Goal: Task Accomplishment & Management: Use online tool/utility

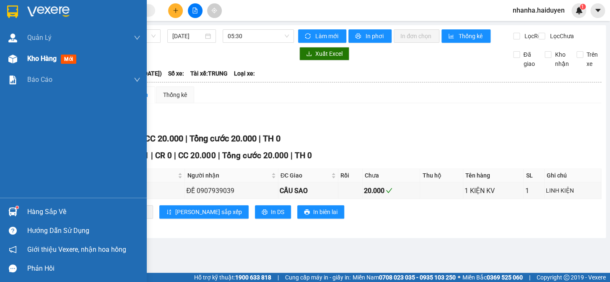
click at [12, 56] on img at bounding box center [12, 59] width 9 height 9
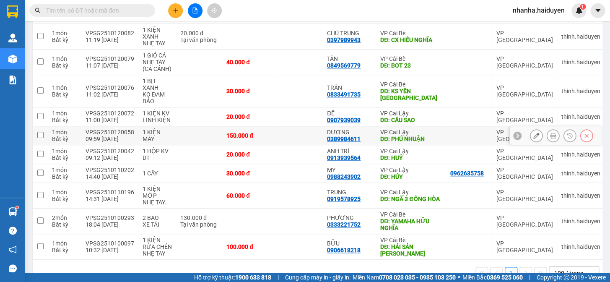
scroll to position [232, 0]
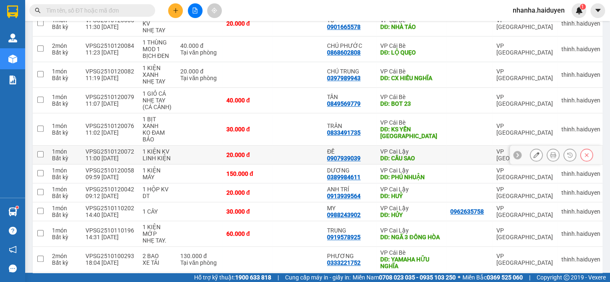
click at [295, 146] on td at bounding box center [298, 155] width 50 height 19
checkbox input "true"
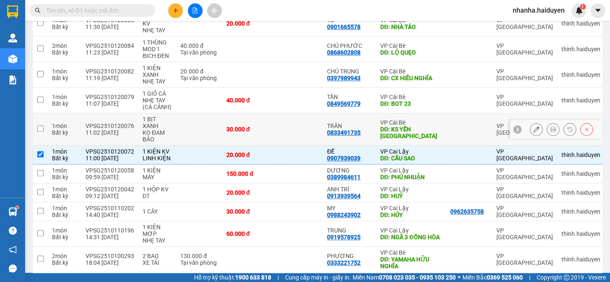
drag, startPoint x: 293, startPoint y: 116, endPoint x: 290, endPoint y: 110, distance: 6.4
click at [293, 116] on td at bounding box center [298, 129] width 50 height 32
checkbox input "true"
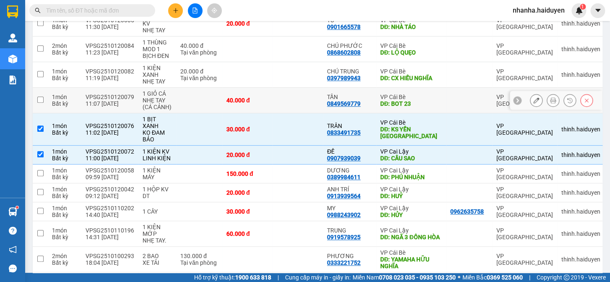
click at [284, 91] on td at bounding box center [298, 101] width 50 height 26
checkbox input "true"
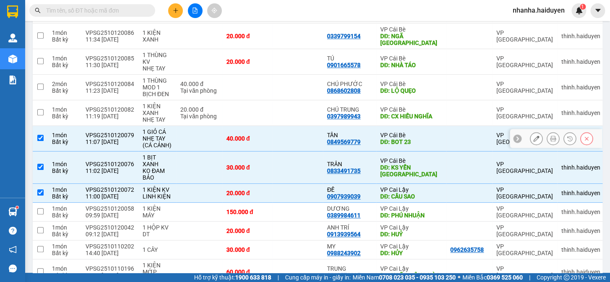
scroll to position [156, 0]
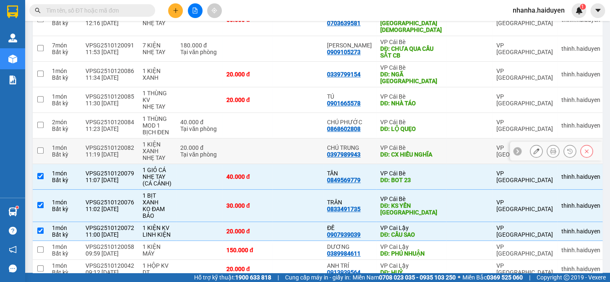
click at [279, 138] on td at bounding box center [298, 151] width 50 height 26
checkbox input "true"
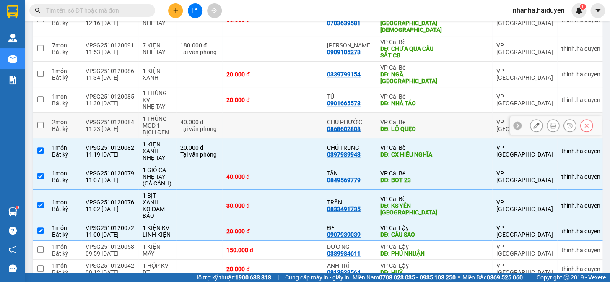
click at [281, 119] on td at bounding box center [298, 126] width 50 height 26
checkbox input "true"
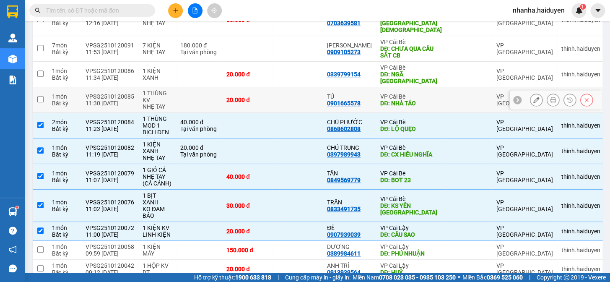
click at [282, 91] on td at bounding box center [298, 100] width 50 height 26
checkbox input "true"
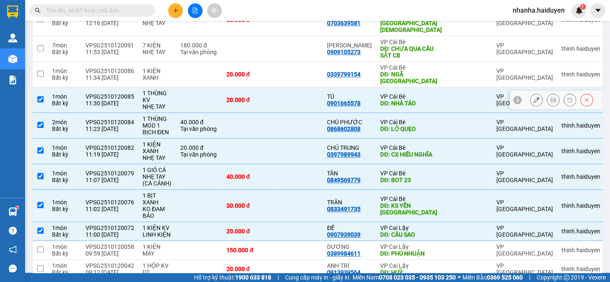
scroll to position [117, 0]
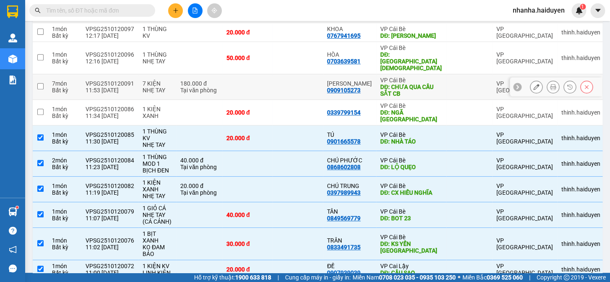
click at [295, 75] on td at bounding box center [298, 87] width 50 height 26
checkbox input "true"
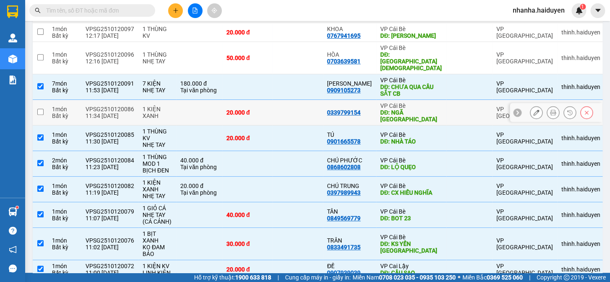
click at [291, 100] on td at bounding box center [298, 113] width 50 height 26
checkbox input "true"
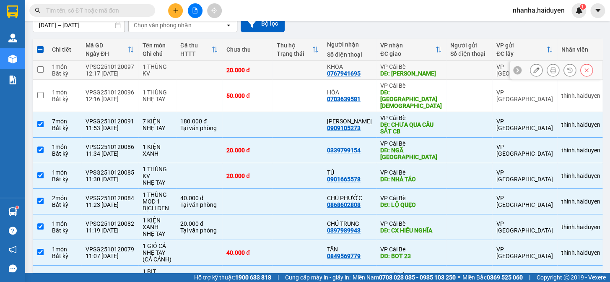
scroll to position [0, 0]
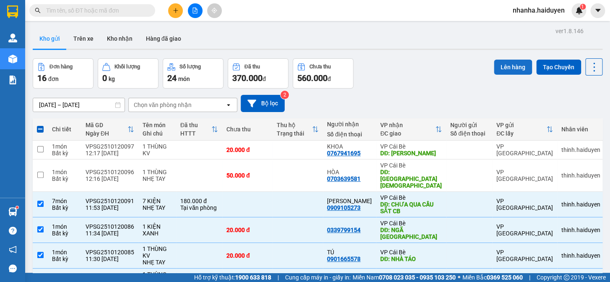
click at [519, 64] on button "Lên hàng" at bounding box center [513, 67] width 38 height 15
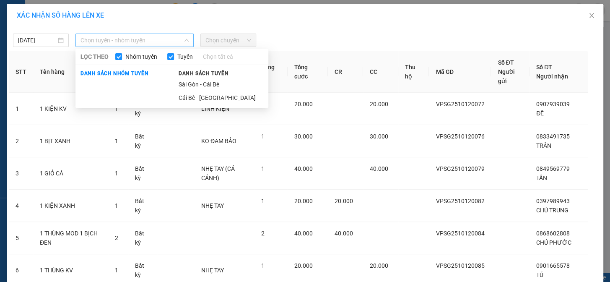
click at [145, 34] on span "Chọn tuyến - nhóm tuyến" at bounding box center [135, 40] width 108 height 13
click at [183, 95] on li "Cái Bè - [GEOGRAPHIC_DATA]" at bounding box center [221, 97] width 95 height 13
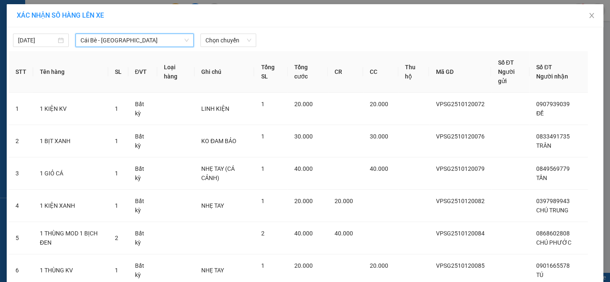
click at [146, 37] on span "Cái Bè - [GEOGRAPHIC_DATA]" at bounding box center [135, 40] width 108 height 13
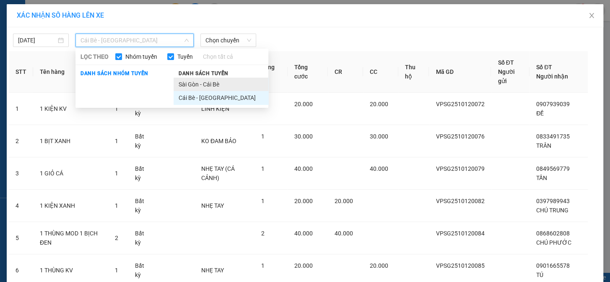
drag, startPoint x: 183, startPoint y: 79, endPoint x: 187, endPoint y: 90, distance: 11.5
click at [187, 90] on li "Sài Gòn - Cái Bè" at bounding box center [221, 84] width 95 height 13
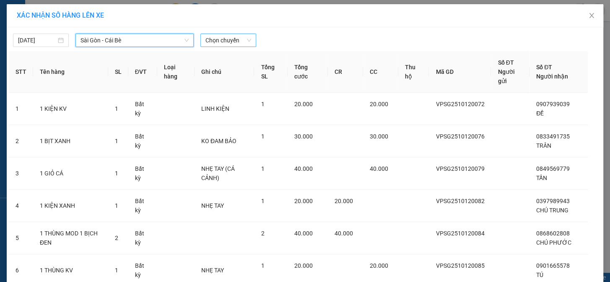
click at [209, 42] on span "Chọn chuyến" at bounding box center [229, 40] width 46 height 13
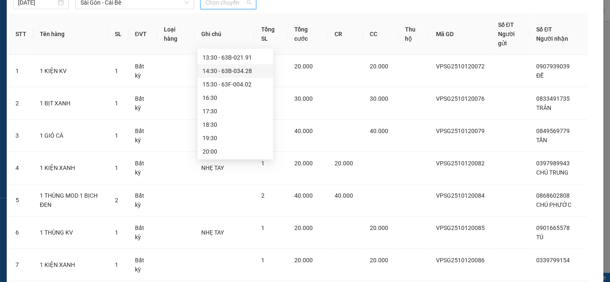
scroll to position [109, 0]
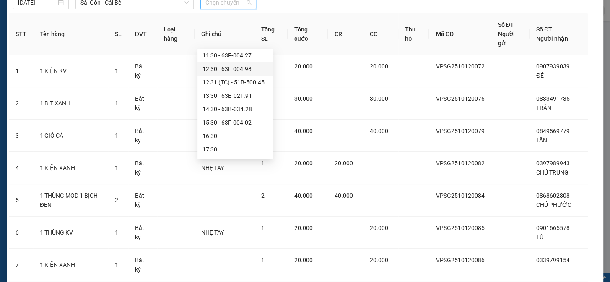
click at [235, 71] on div "12:30 - 63F-004.98" at bounding box center [235, 68] width 65 height 9
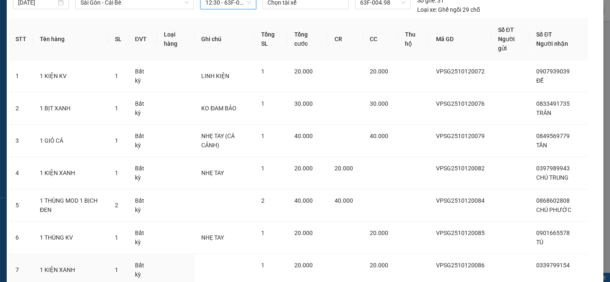
scroll to position [144, 0]
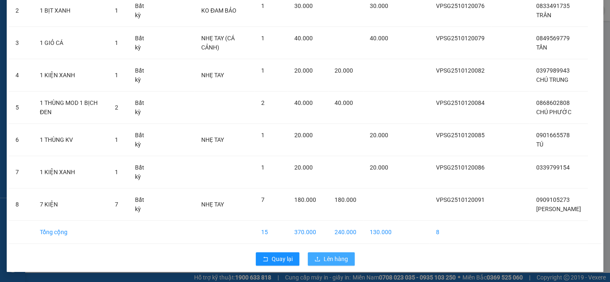
click at [338, 261] on span "Lên hàng" at bounding box center [336, 258] width 24 height 9
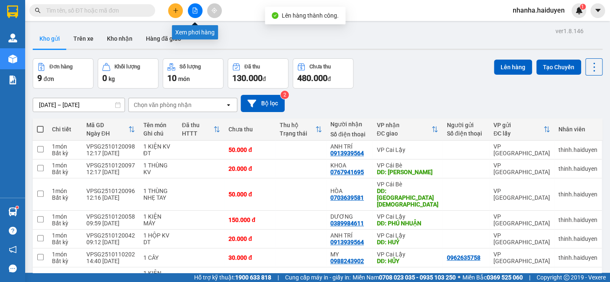
click at [190, 15] on button at bounding box center [195, 10] width 15 height 15
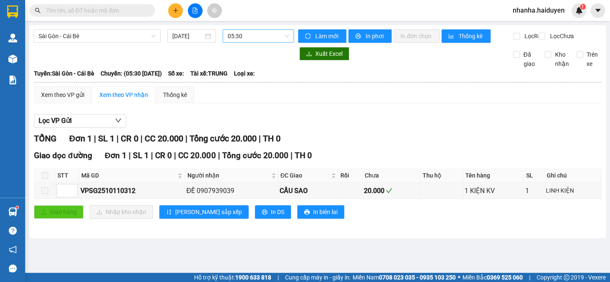
click at [252, 37] on span "05:30" at bounding box center [258, 36] width 61 height 13
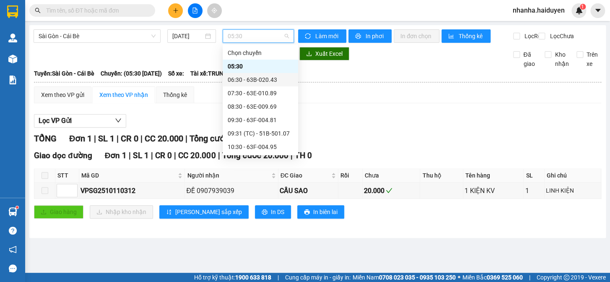
scroll to position [76, 0]
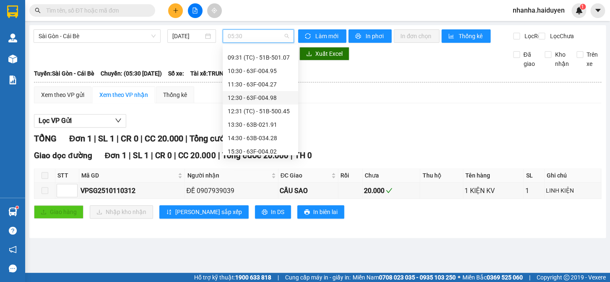
click at [254, 102] on div "12:30 - 63F-004.98" at bounding box center [260, 97] width 65 height 9
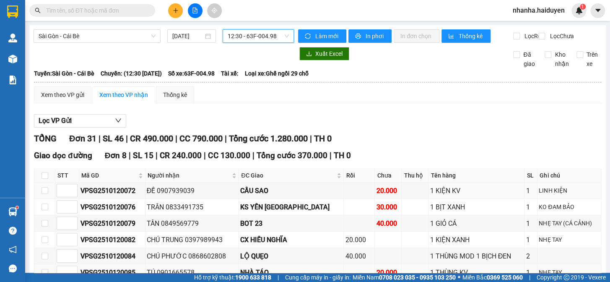
scroll to position [76, 0]
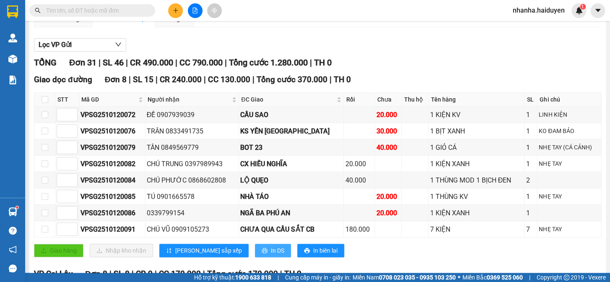
click at [271, 255] on span "In DS" at bounding box center [277, 250] width 13 height 9
click at [271, 252] on span "In DS" at bounding box center [277, 250] width 13 height 9
click at [46, 103] on input "checkbox" at bounding box center [45, 99] width 7 height 7
checkbox input "true"
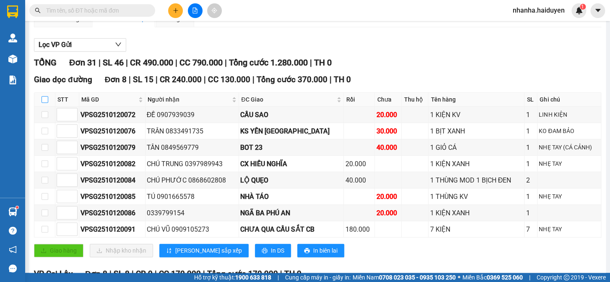
checkbox input "true"
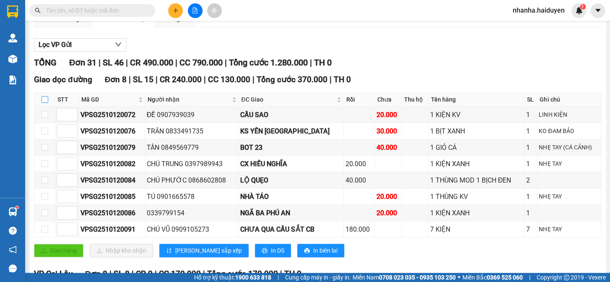
checkbox input "true"
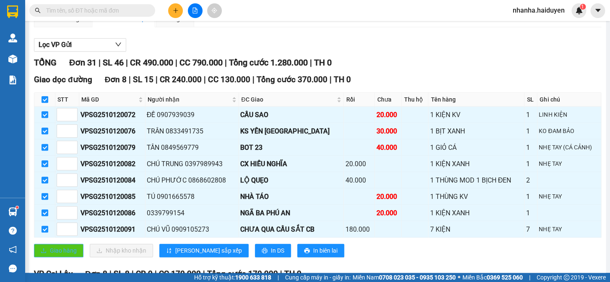
click at [55, 255] on span "Giao hàng" at bounding box center [63, 250] width 27 height 9
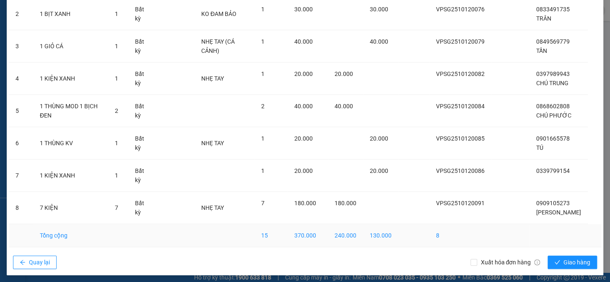
scroll to position [126, 0]
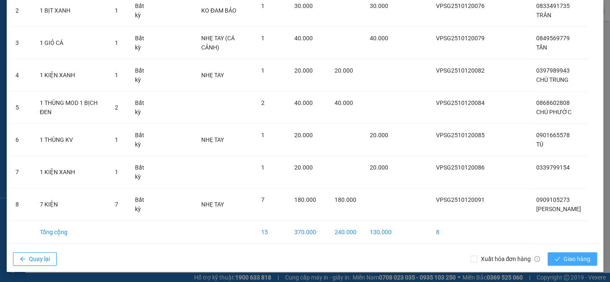
click at [555, 258] on icon "check" at bounding box center [558, 259] width 6 height 6
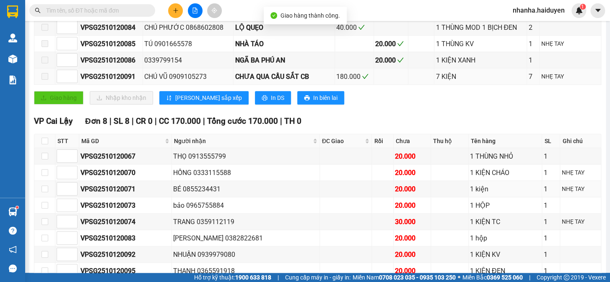
scroll to position [114, 0]
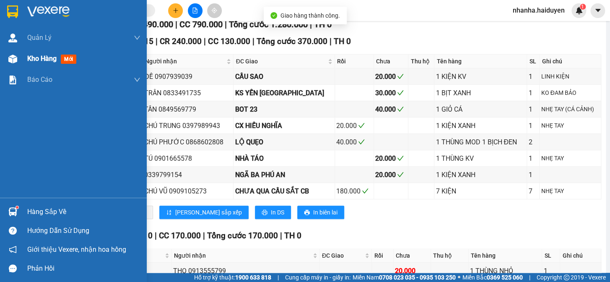
click at [18, 57] on div at bounding box center [12, 59] width 15 height 15
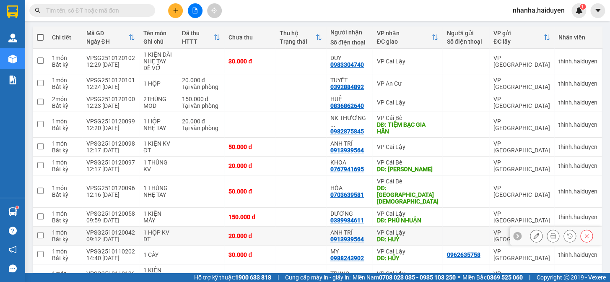
scroll to position [180, 0]
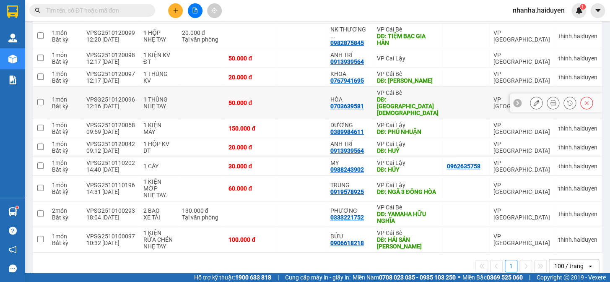
click at [307, 96] on td at bounding box center [300, 103] width 51 height 32
checkbox input "true"
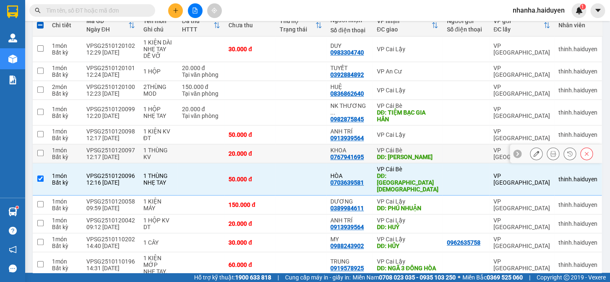
scroll to position [0, 0]
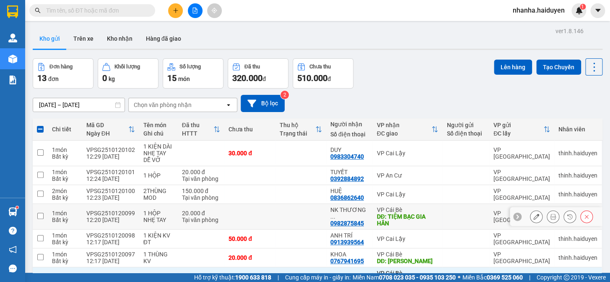
click at [283, 215] on td at bounding box center [300, 217] width 51 height 26
checkbox input "true"
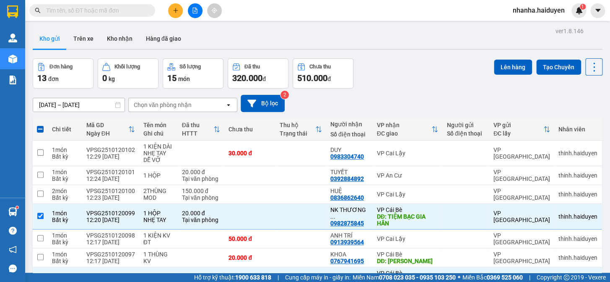
click at [493, 55] on div "ver 1.8.146 Kho gửi Trên xe Kho nhận Hàng đã giao Đơn hàng 13 đơn Khối lượng 0 …" at bounding box center [317, 244] width 577 height 438
click at [494, 65] on button "Lên hàng" at bounding box center [513, 67] width 38 height 15
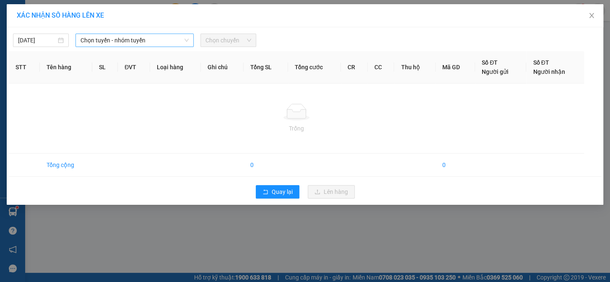
click at [134, 36] on span "Chọn tuyến - nhóm tuyến" at bounding box center [135, 40] width 108 height 13
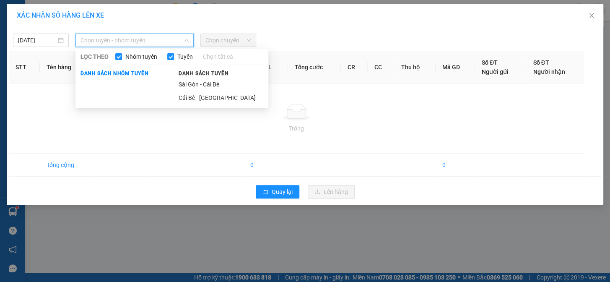
drag, startPoint x: 206, startPoint y: 86, endPoint x: 210, endPoint y: 81, distance: 6.2
click at [208, 89] on li "Sài Gòn - Cái Bè" at bounding box center [221, 84] width 95 height 13
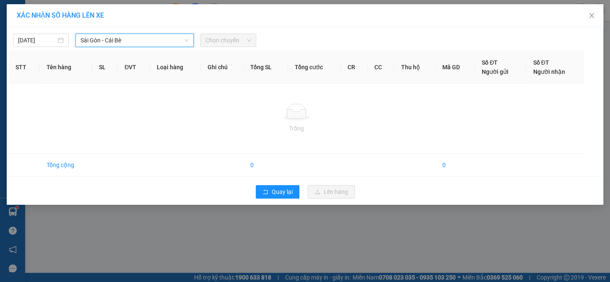
click at [227, 44] on span "Chọn chuyến" at bounding box center [229, 40] width 46 height 13
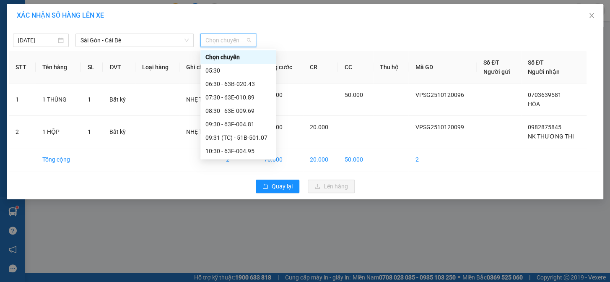
scroll to position [76, 0]
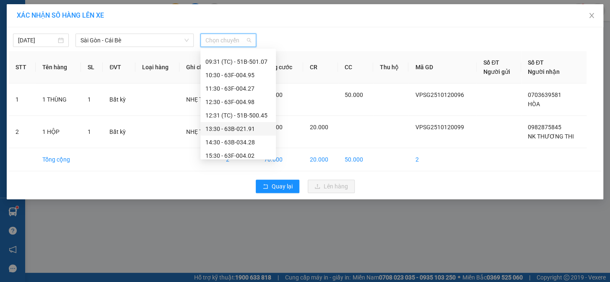
drag, startPoint x: 246, startPoint y: 127, endPoint x: 252, endPoint y: 134, distance: 9.2
click at [252, 134] on div "13:30 - 63B-021.91" at bounding box center [239, 128] width 76 height 13
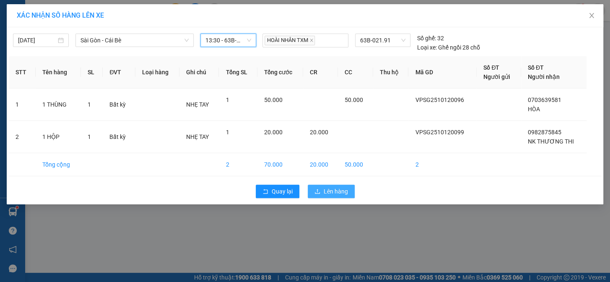
click at [328, 189] on span "Lên hàng" at bounding box center [336, 191] width 24 height 9
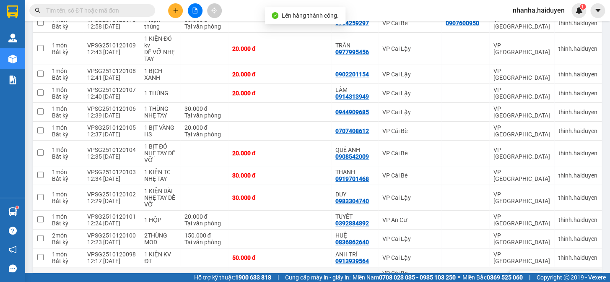
scroll to position [305, 0]
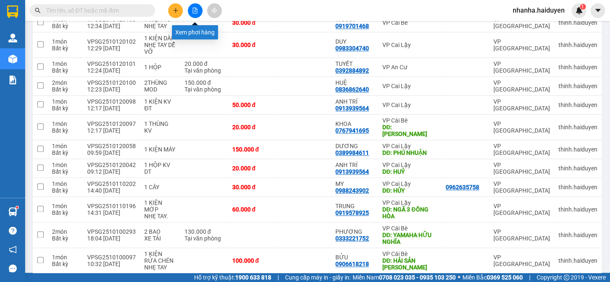
drag, startPoint x: 191, startPoint y: 10, endPoint x: 215, endPoint y: 23, distance: 27.0
click at [192, 10] on button at bounding box center [195, 10] width 15 height 15
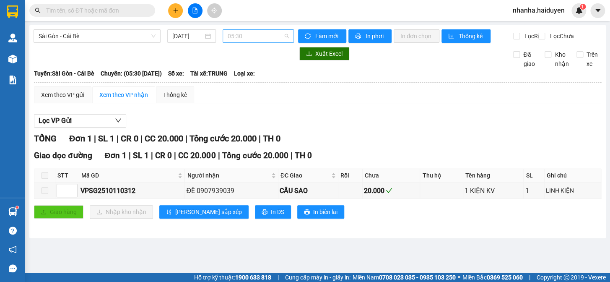
click at [239, 36] on span "05:30" at bounding box center [258, 36] width 61 height 13
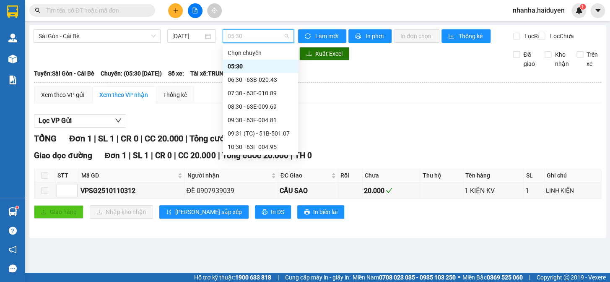
scroll to position [114, 0]
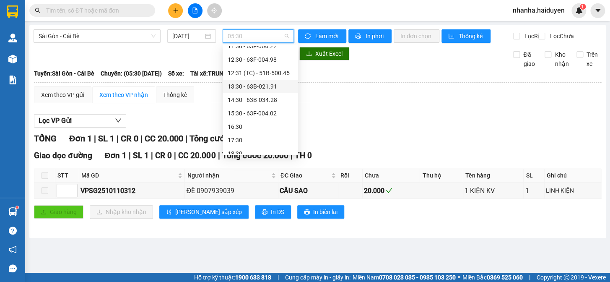
click at [261, 83] on div "13:30 - 63B-021.91" at bounding box center [260, 86] width 65 height 9
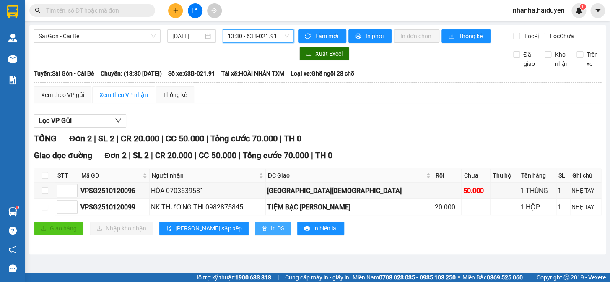
click at [271, 233] on span "In DS" at bounding box center [277, 228] width 13 height 9
click at [610, 134] on main "[GEOGRAPHIC_DATA] - Cái Bè [DATE] 13:30 - 63B-021.91 Làm mới In phơi In đơn chọ…" at bounding box center [305, 136] width 610 height 273
click at [610, 119] on main "[GEOGRAPHIC_DATA] - Cái Bè [DATE] 13:30 - 63B-021.91 Làm mới In phơi In đơn chọ…" at bounding box center [305, 136] width 610 height 273
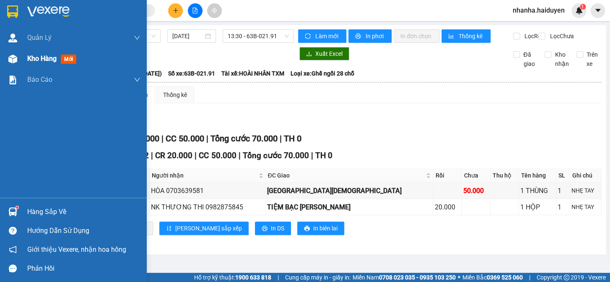
click at [19, 67] on div "Kho hàng mới" at bounding box center [73, 58] width 147 height 21
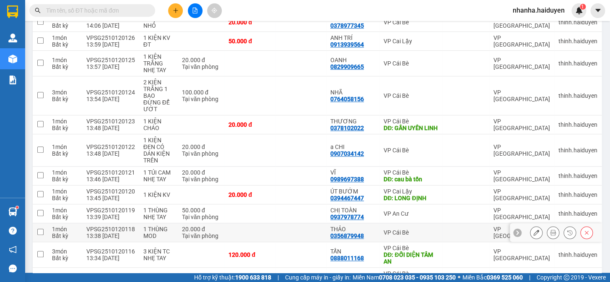
scroll to position [365, 0]
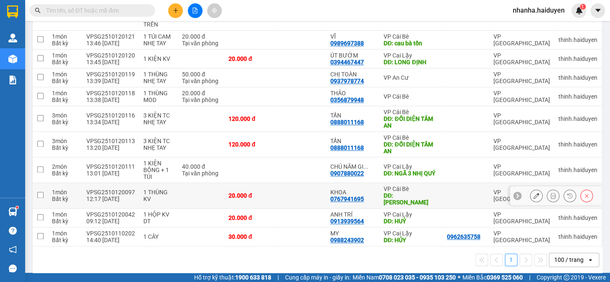
click at [278, 196] on td at bounding box center [301, 196] width 51 height 26
checkbox input "true"
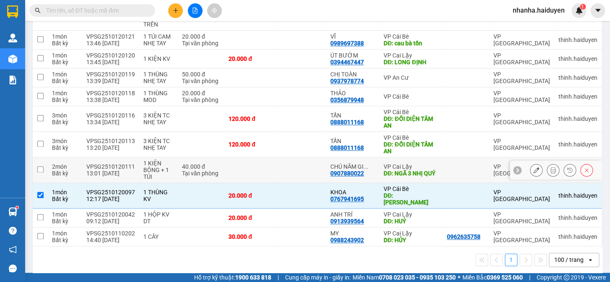
click at [282, 167] on td at bounding box center [301, 170] width 51 height 26
checkbox input "true"
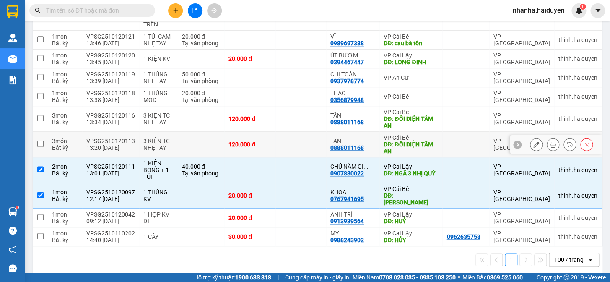
click at [285, 139] on td at bounding box center [301, 145] width 51 height 26
checkbox input "true"
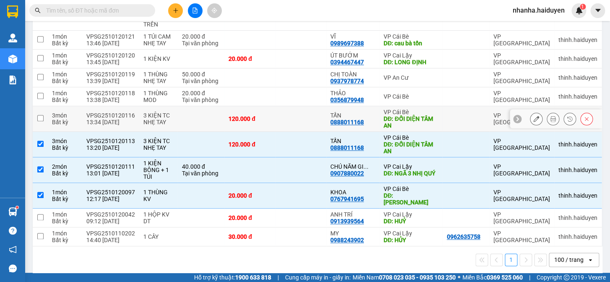
click at [286, 118] on td at bounding box center [301, 119] width 51 height 26
checkbox input "true"
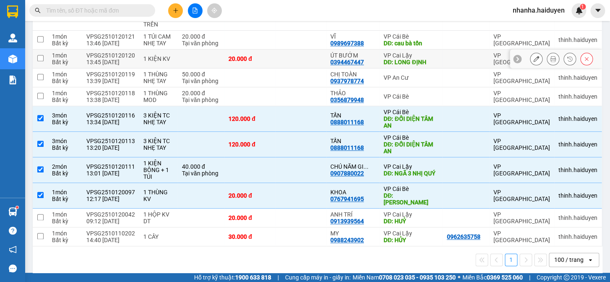
click at [310, 55] on td at bounding box center [301, 59] width 51 height 19
checkbox input "true"
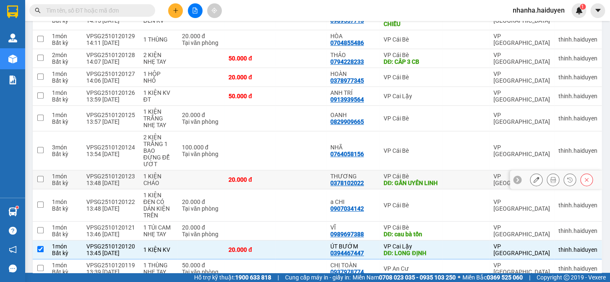
scroll to position [0, 0]
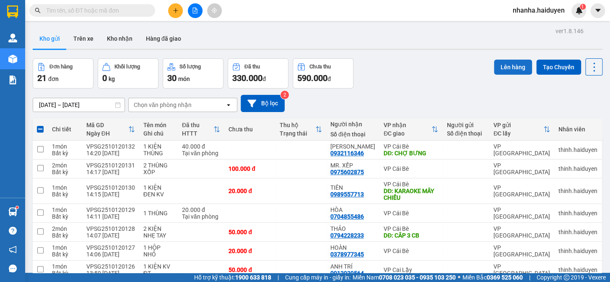
click at [501, 67] on button "Lên hàng" at bounding box center [513, 67] width 38 height 15
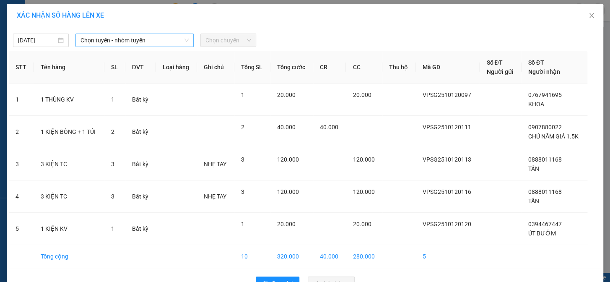
click at [139, 36] on span "Chọn tuyến - nhóm tuyến" at bounding box center [135, 40] width 108 height 13
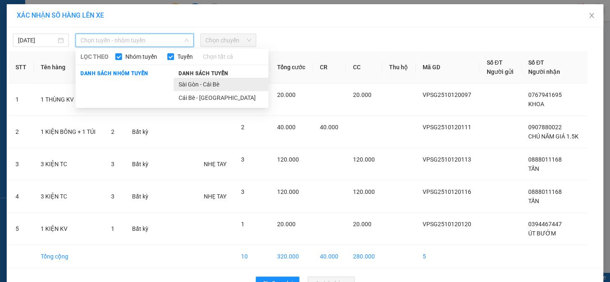
click at [210, 90] on li "Sài Gòn - Cái Bè" at bounding box center [221, 84] width 95 height 13
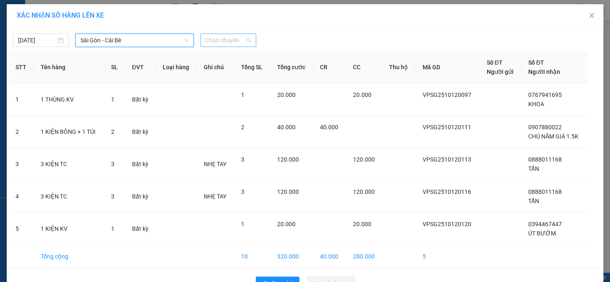
click at [217, 44] on span "Chọn chuyến" at bounding box center [229, 40] width 46 height 13
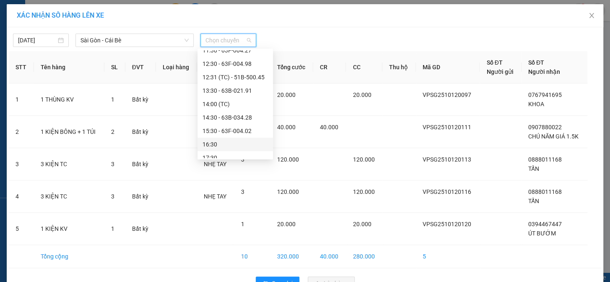
scroll to position [152, 0]
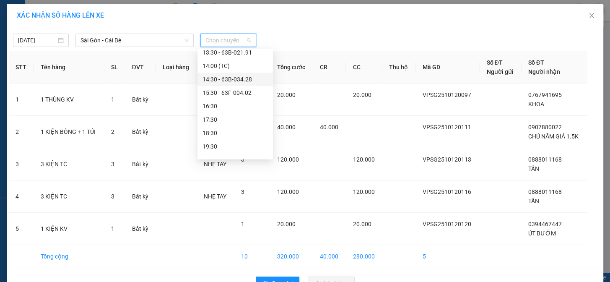
click at [240, 81] on div "14:30 - 63B-034.28" at bounding box center [235, 79] width 65 height 9
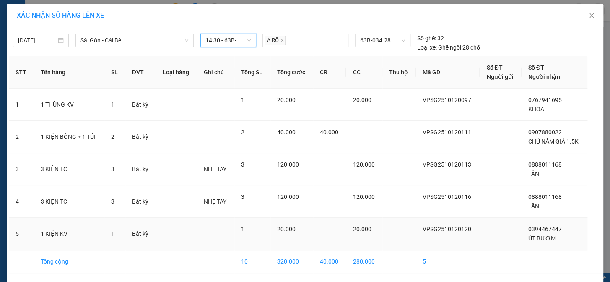
scroll to position [29, 0]
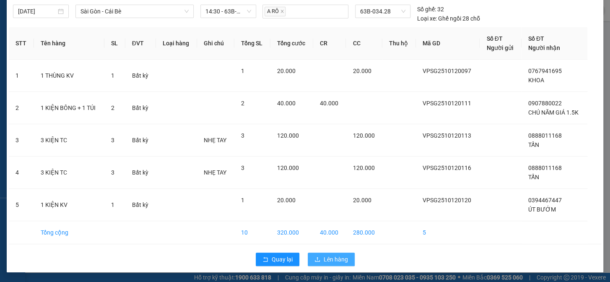
click at [334, 257] on span "Lên hàng" at bounding box center [336, 259] width 24 height 9
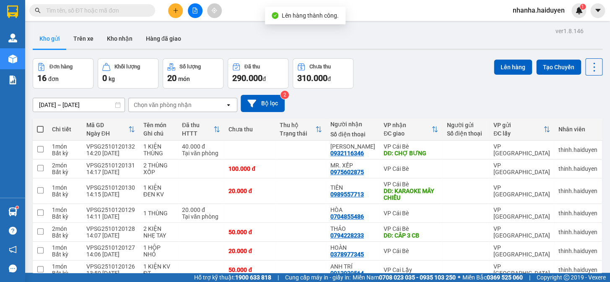
click at [195, 10] on icon "file-add" at bounding box center [195, 11] width 5 height 6
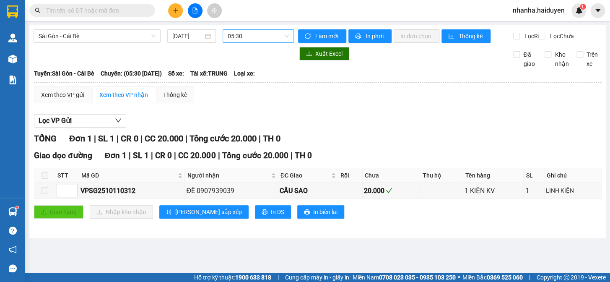
click at [239, 40] on span "05:30" at bounding box center [258, 36] width 61 height 13
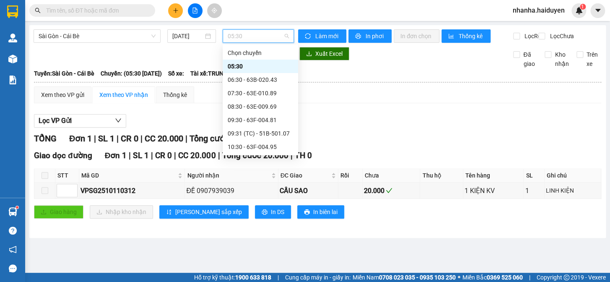
scroll to position [152, 0]
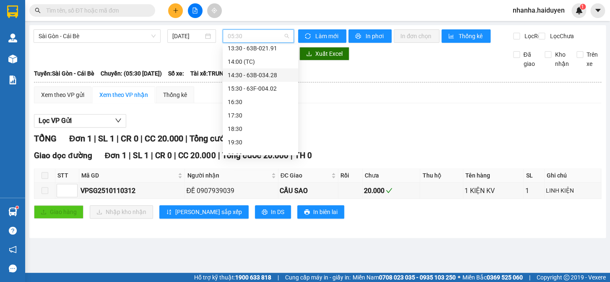
click at [260, 76] on div "14:30 - 63B-034.28" at bounding box center [260, 74] width 65 height 9
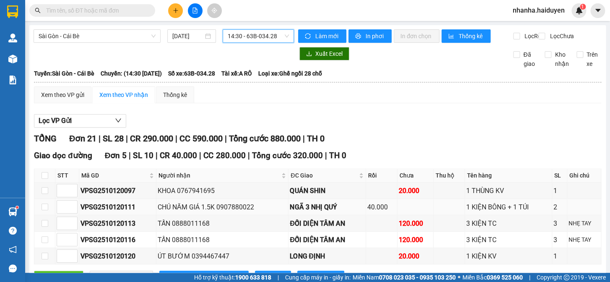
scroll to position [152, 0]
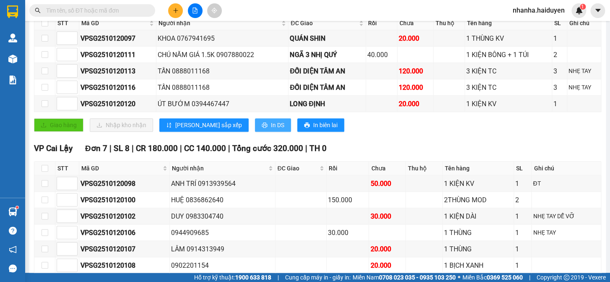
click at [262, 128] on icon "printer" at bounding box center [265, 125] width 6 height 6
click at [43, 26] on input "checkbox" at bounding box center [45, 23] width 7 height 7
checkbox input "true"
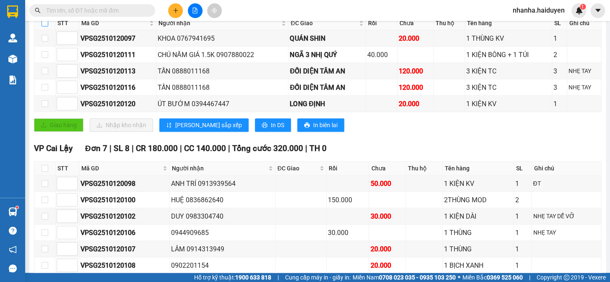
checkbox input "true"
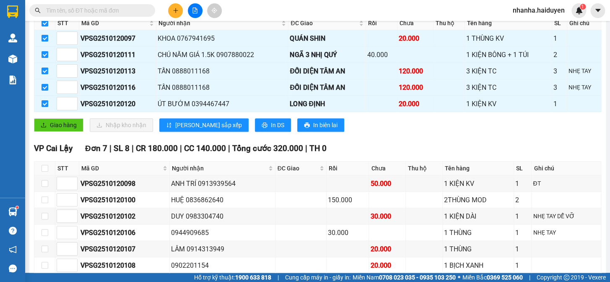
click at [65, 138] on div "Giao dọc đường Đơn 5 | SL 10 | CR 40.000 | CC 280.000 | Tổng cước 320.000 | TH …" at bounding box center [318, 67] width 568 height 141
click at [65, 128] on span "Giao hàng" at bounding box center [63, 124] width 27 height 9
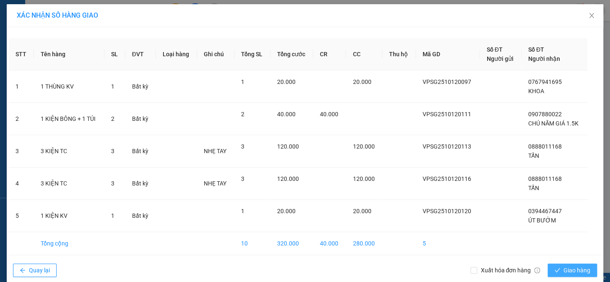
click at [575, 276] on button "Giao hàng" at bounding box center [573, 269] width 50 height 13
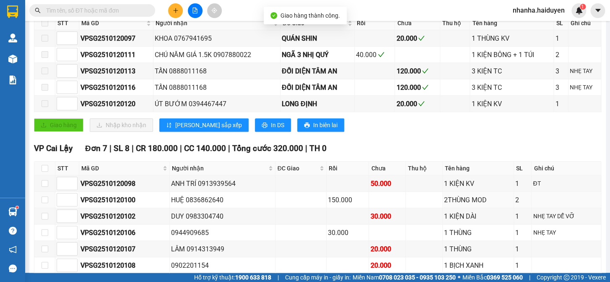
scroll to position [114, 0]
